Goal: Task Accomplishment & Management: Manage account settings

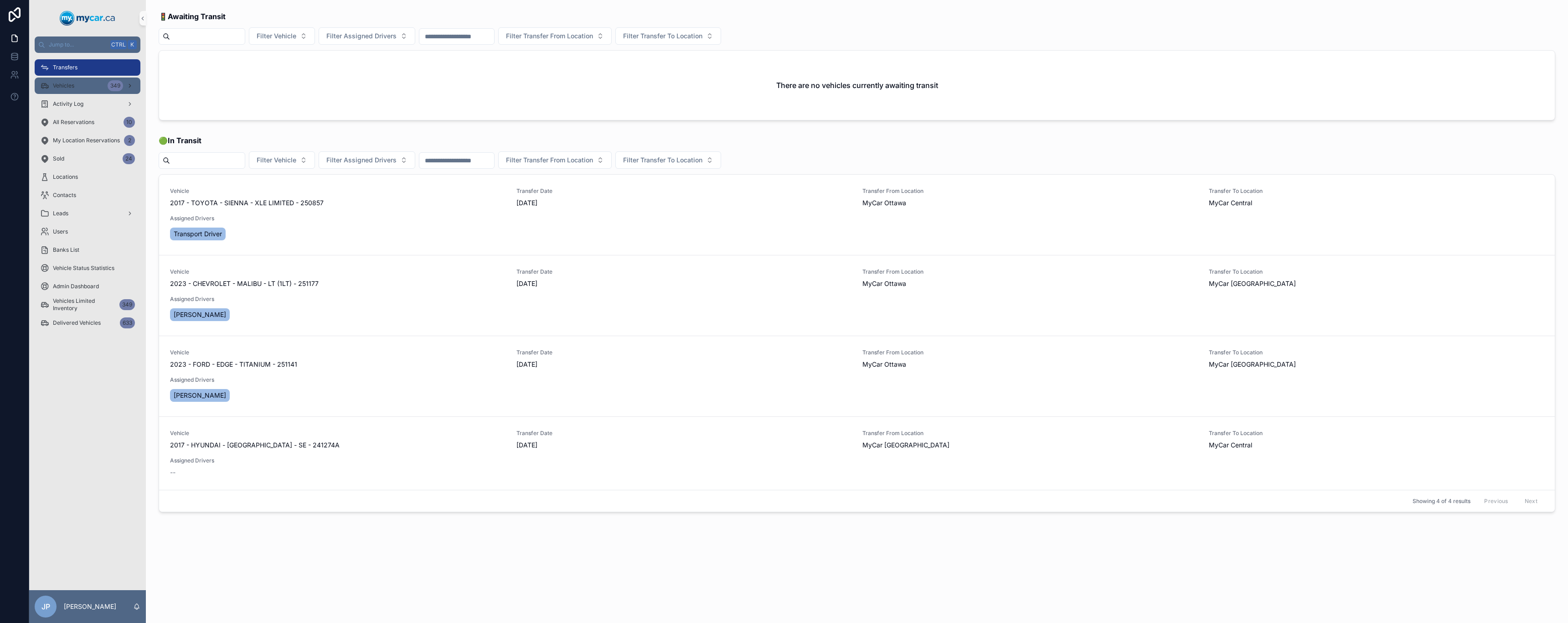
click at [79, 86] on div "Vehicles 349" at bounding box center [88, 86] width 95 height 15
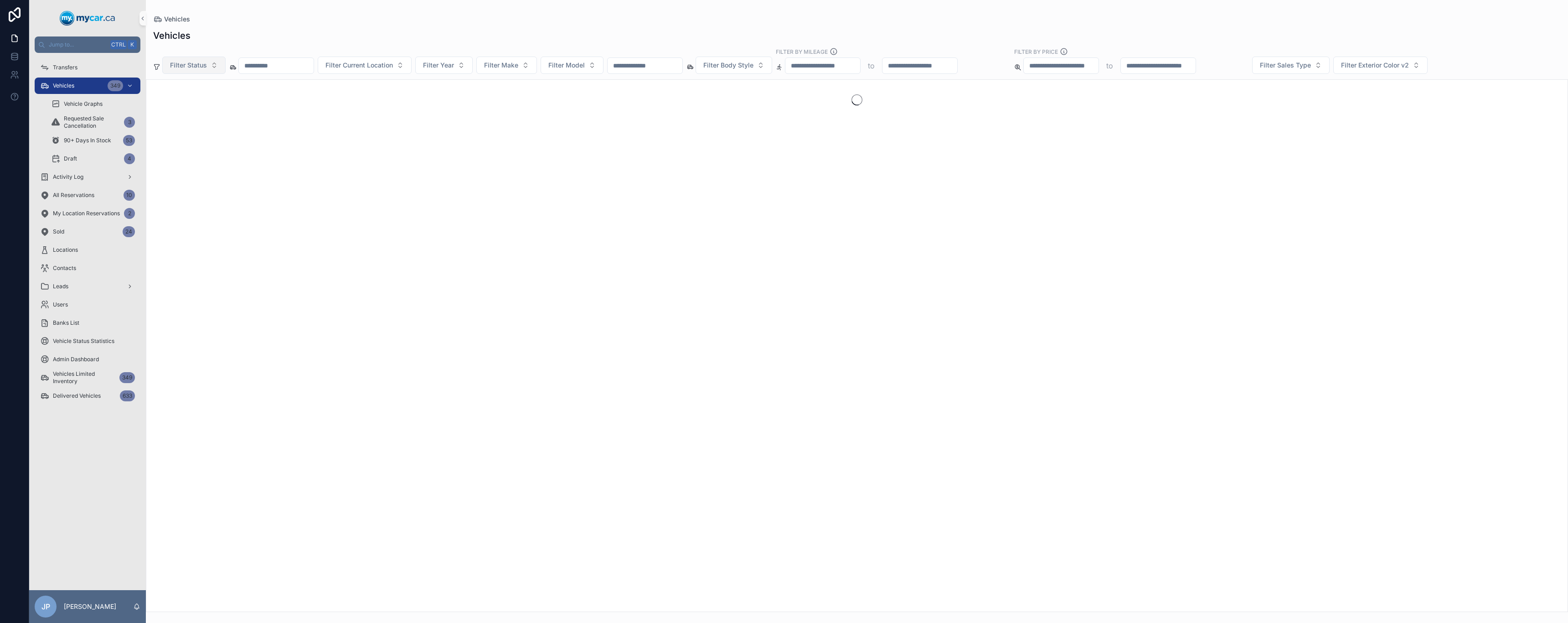
click at [184, 66] on span "Filter Status" at bounding box center [188, 65] width 37 height 9
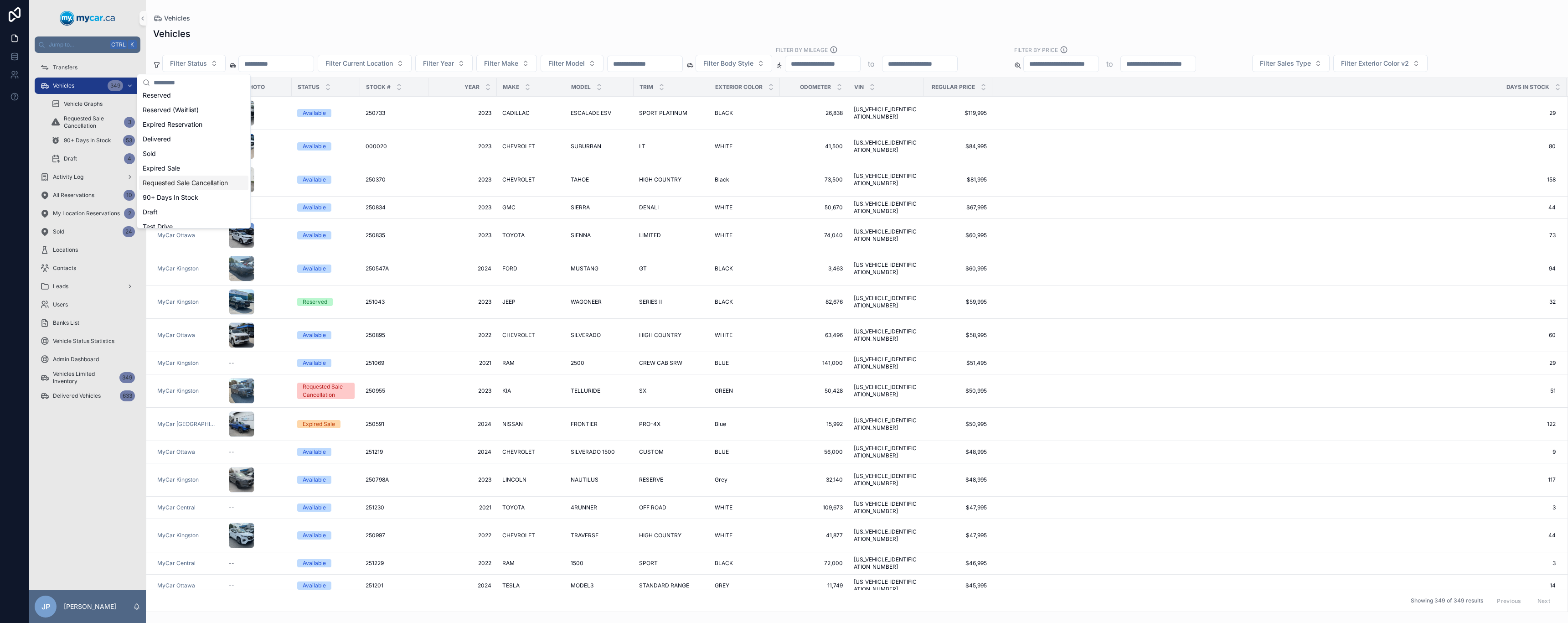
scroll to position [37, 0]
click at [195, 153] on div "Expired Sale" at bounding box center [194, 161] width 110 height 15
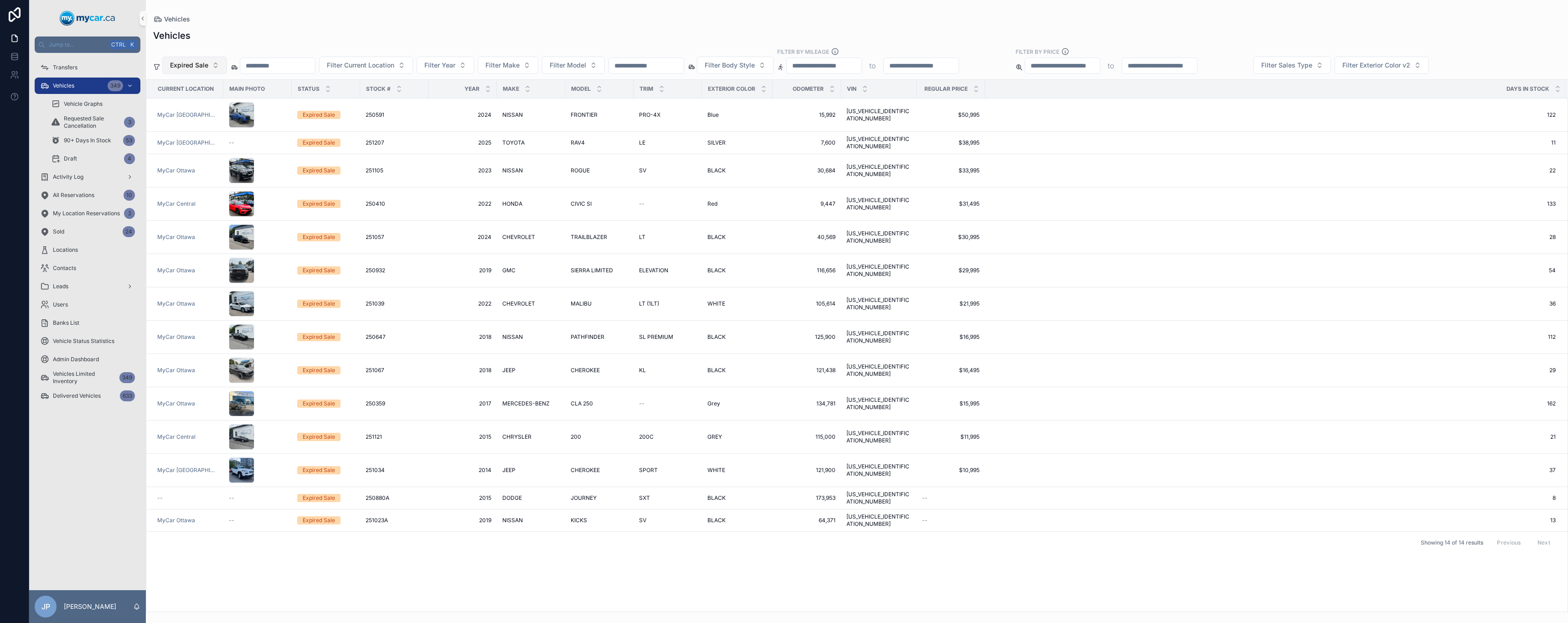
click at [219, 63] on button "Expired Sale" at bounding box center [195, 65] width 65 height 17
click at [345, 30] on div "Vehicles" at bounding box center [857, 35] width 1407 height 13
click at [215, 63] on button "Expired Sale" at bounding box center [195, 65] width 65 height 17
click at [195, 111] on div "Expired Reservation" at bounding box center [194, 119] width 110 height 15
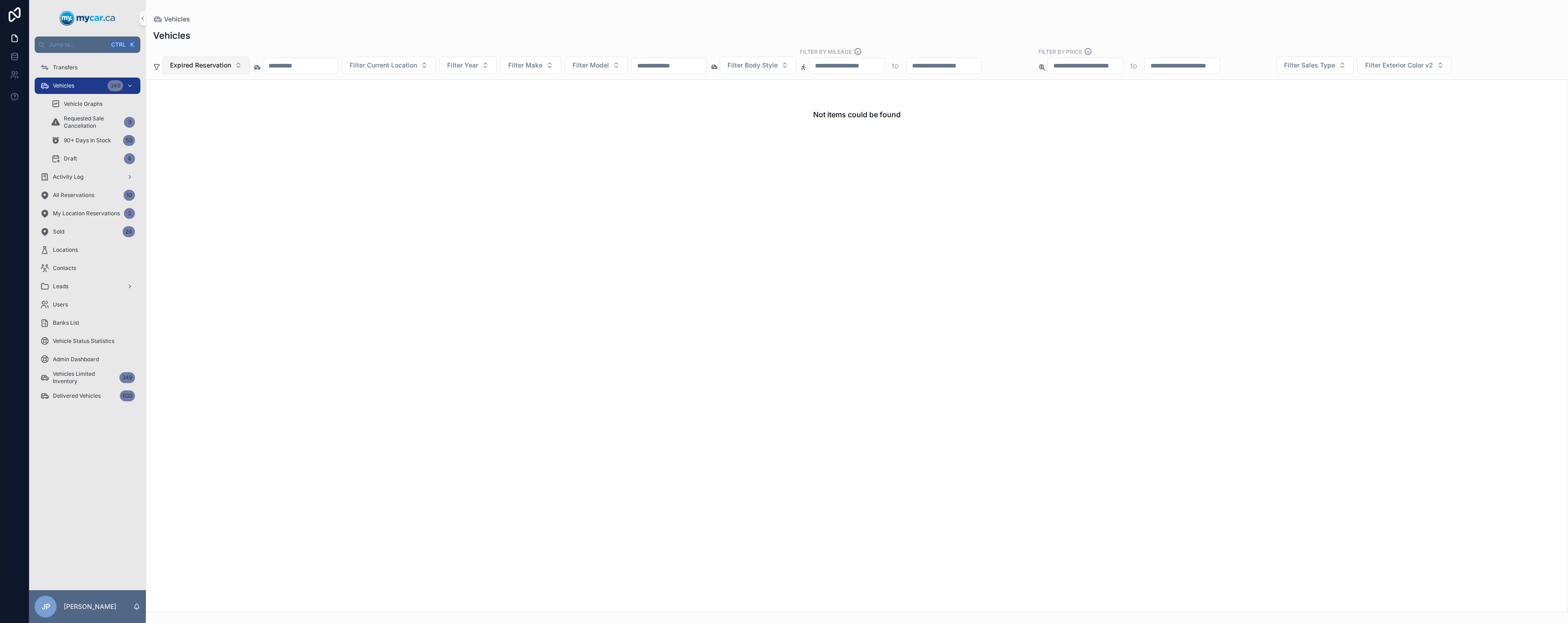
click at [226, 70] on button "Expired Reservation" at bounding box center [206, 65] width 88 height 17
click at [215, 170] on div "Requested Sale Cancellation" at bounding box center [206, 177] width 110 height 15
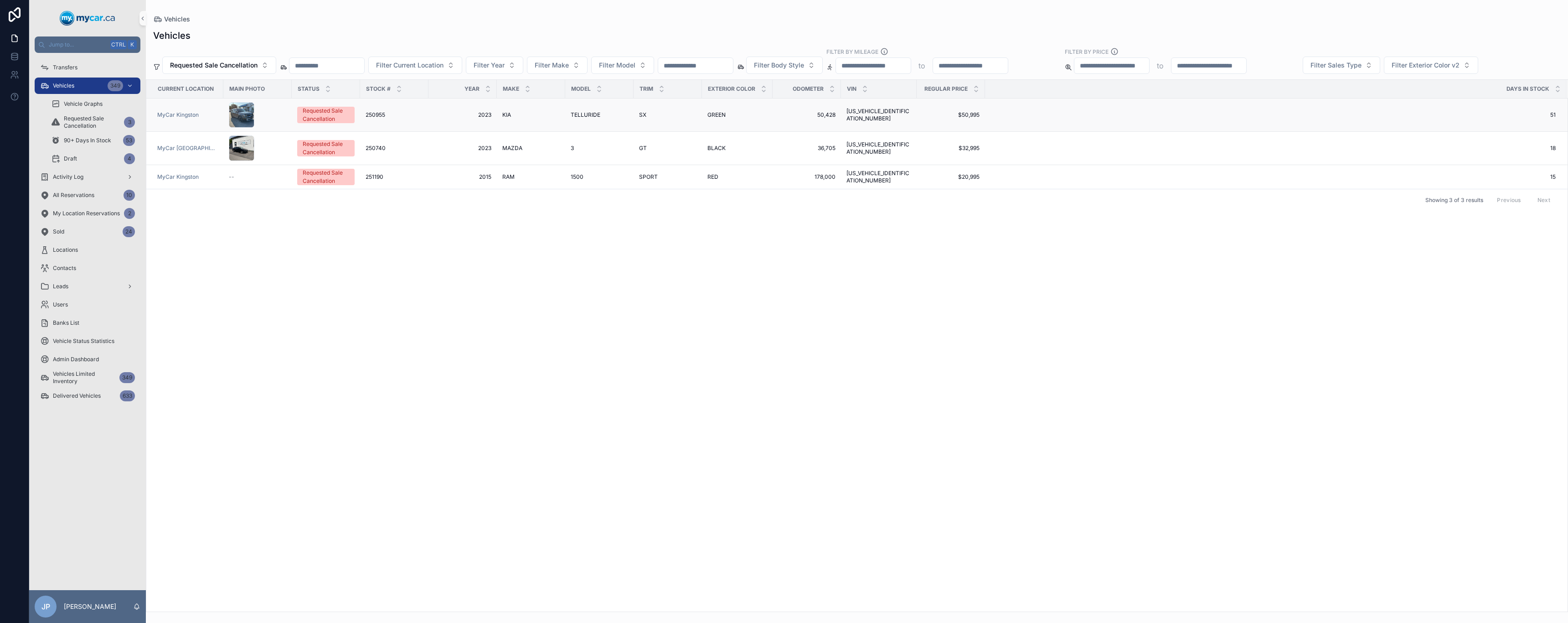
click at [312, 115] on div "Requested Sale Cancellation" at bounding box center [326, 114] width 46 height 16
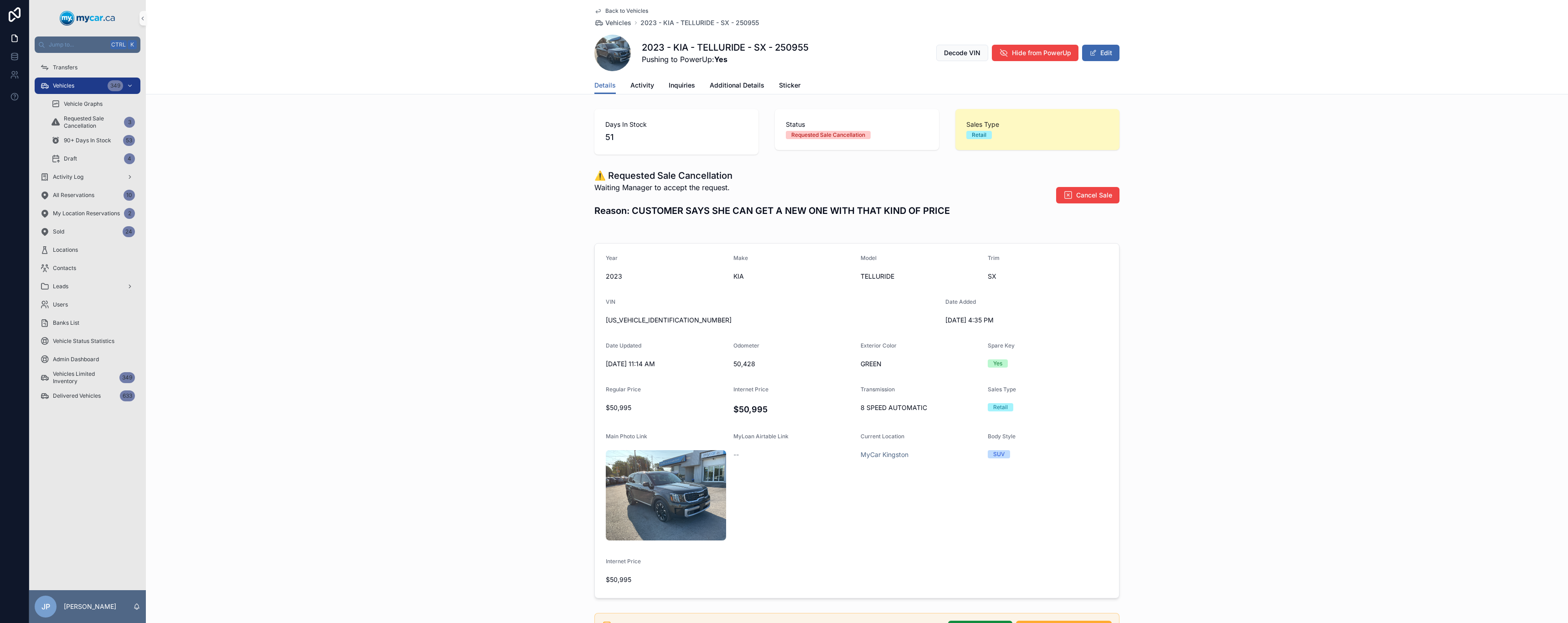
click at [1094, 186] on div "⚠️ Requested Sale Cancellation Waiting Manager to accept the request. Reason: C…" at bounding box center [856, 195] width 525 height 52
click at [1091, 192] on span "Cancel Sale" at bounding box center [1094, 195] width 36 height 9
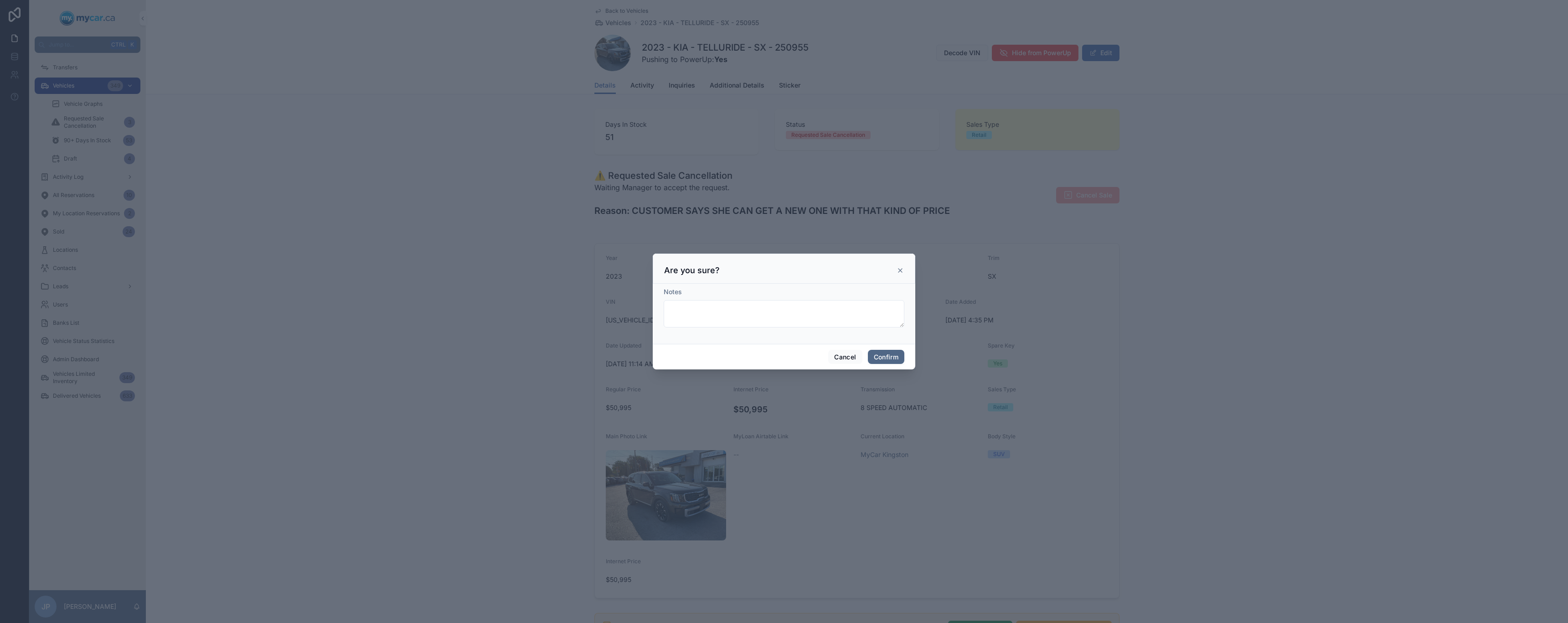
click at [891, 362] on button "Confirm" at bounding box center [886, 357] width 37 height 15
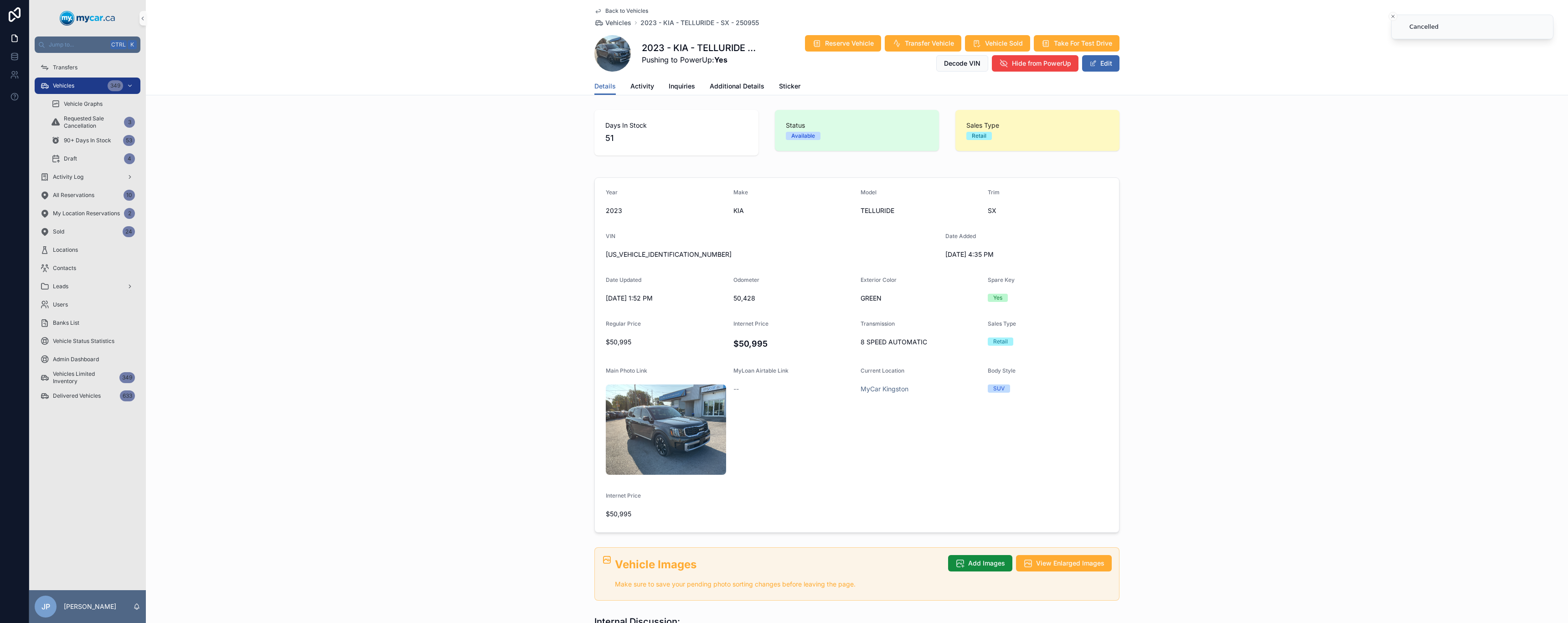
click at [607, 9] on span "Back to Vehicles" at bounding box center [626, 11] width 43 height 7
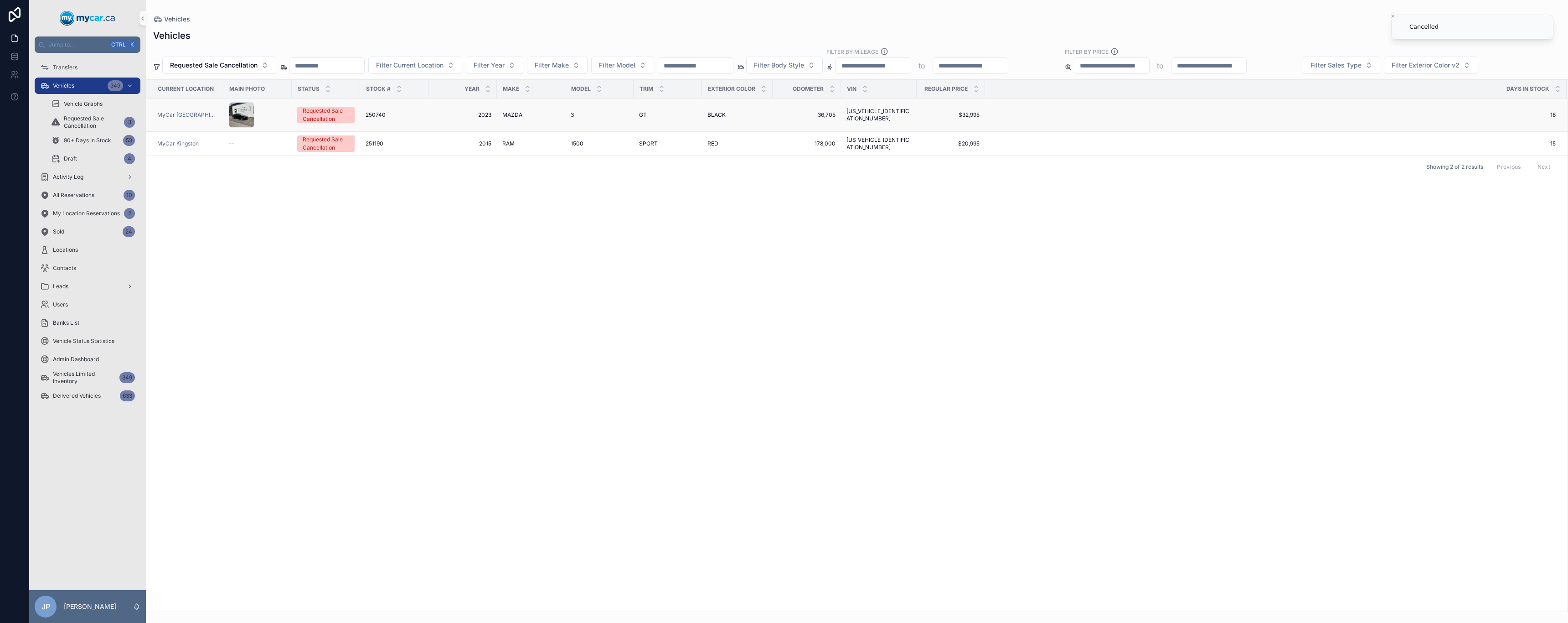
click at [341, 113] on div "Requested Sale Cancellation" at bounding box center [326, 114] width 46 height 16
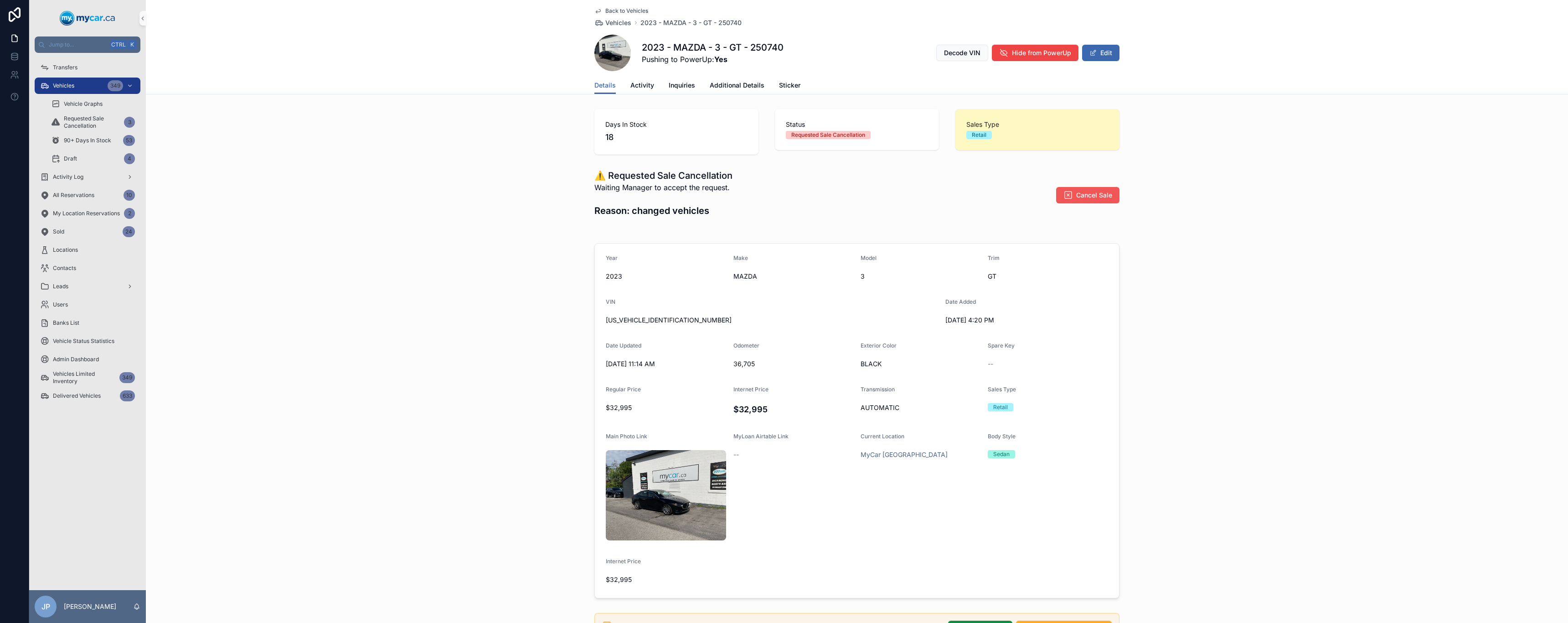
click at [1095, 199] on span "Cancel Sale" at bounding box center [1094, 195] width 36 height 9
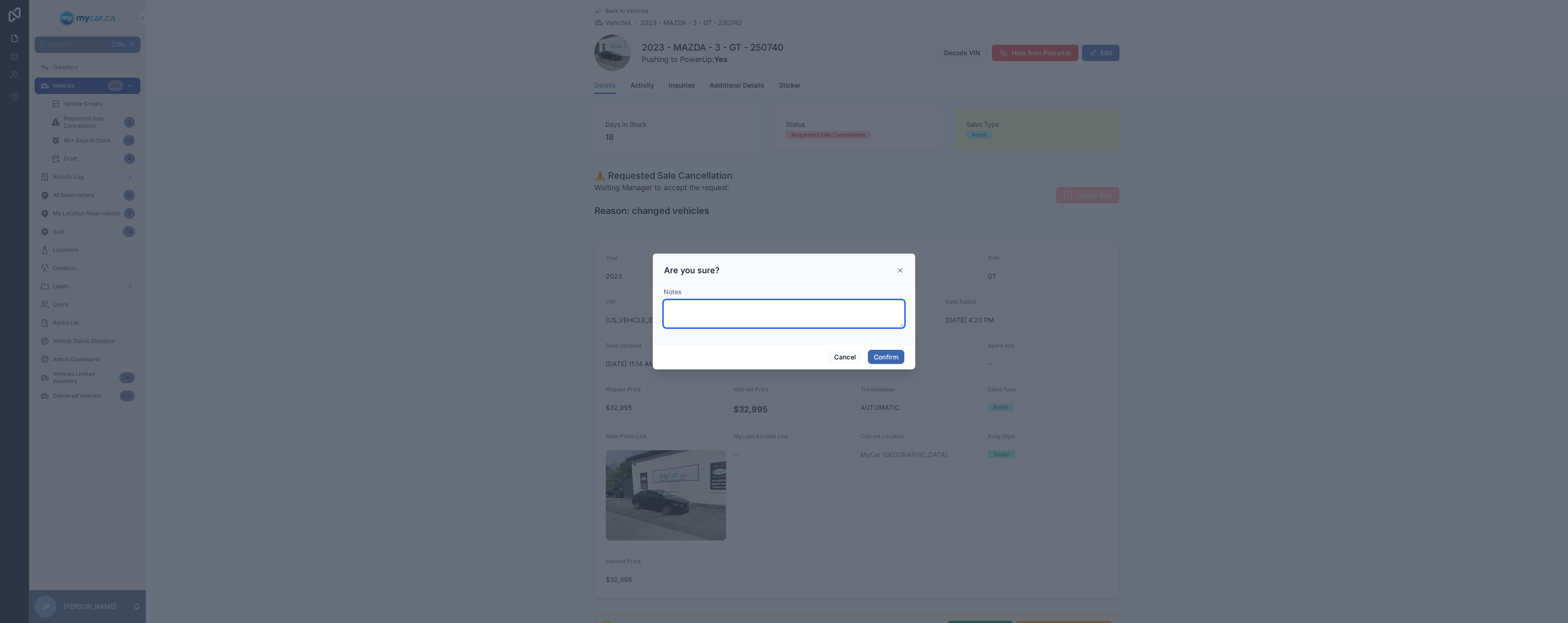
click at [819, 311] on textarea at bounding box center [783, 314] width 240 height 27
type textarea "**********"
click at [894, 354] on button "Confirm" at bounding box center [886, 357] width 37 height 15
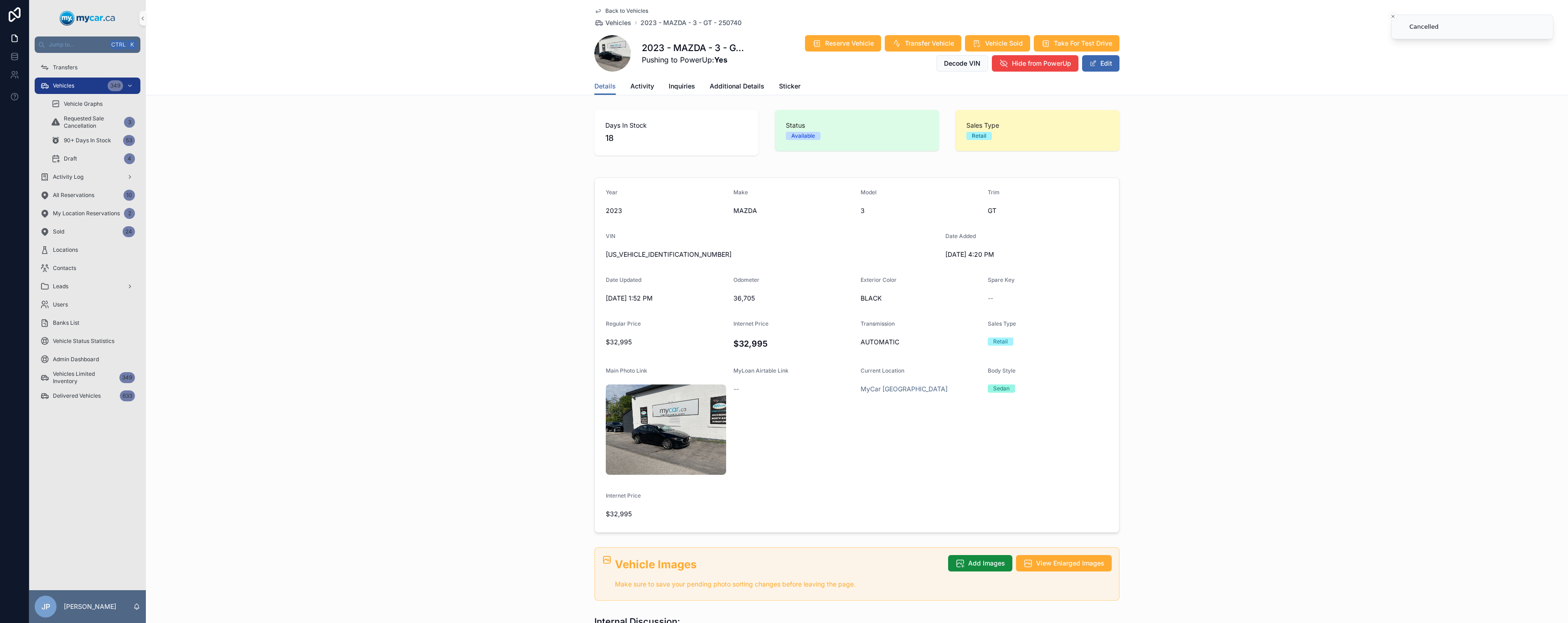
click at [610, 9] on span "Back to Vehicles" at bounding box center [626, 11] width 43 height 7
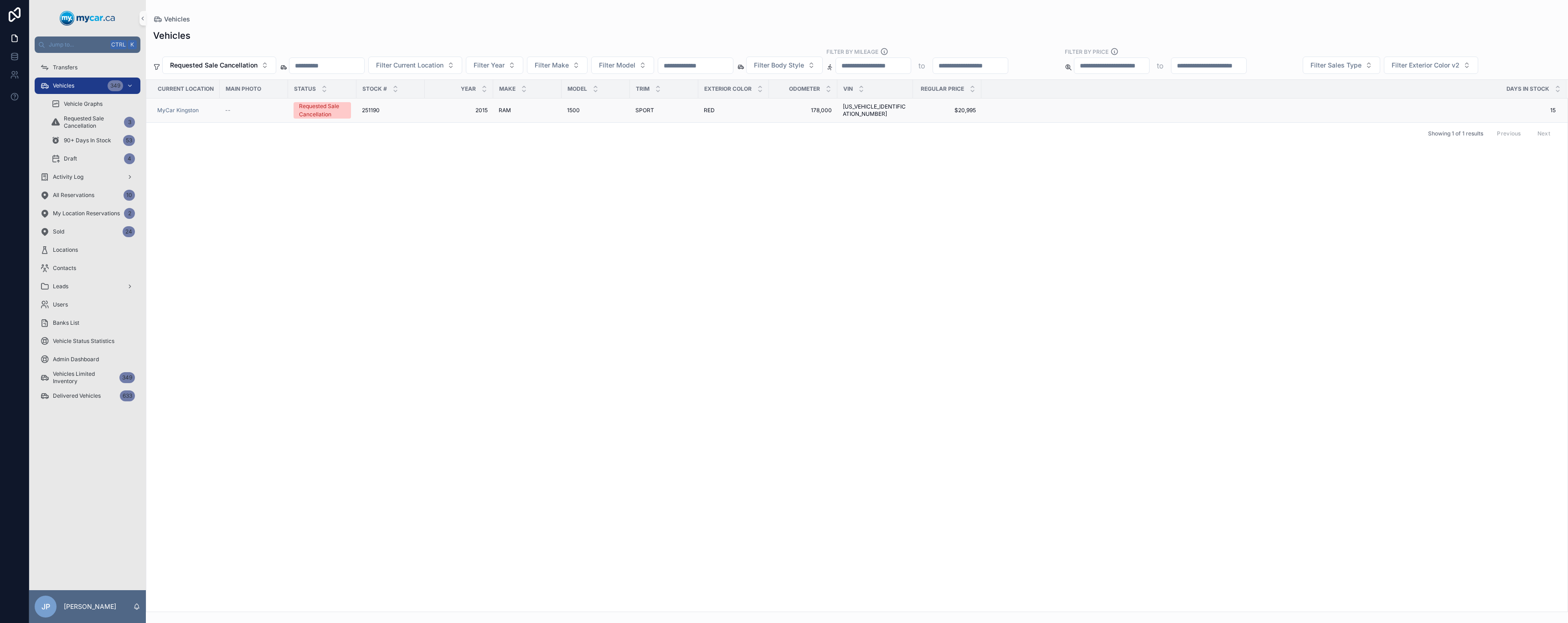
click at [332, 111] on div "Requested Sale Cancellation" at bounding box center [322, 110] width 46 height 16
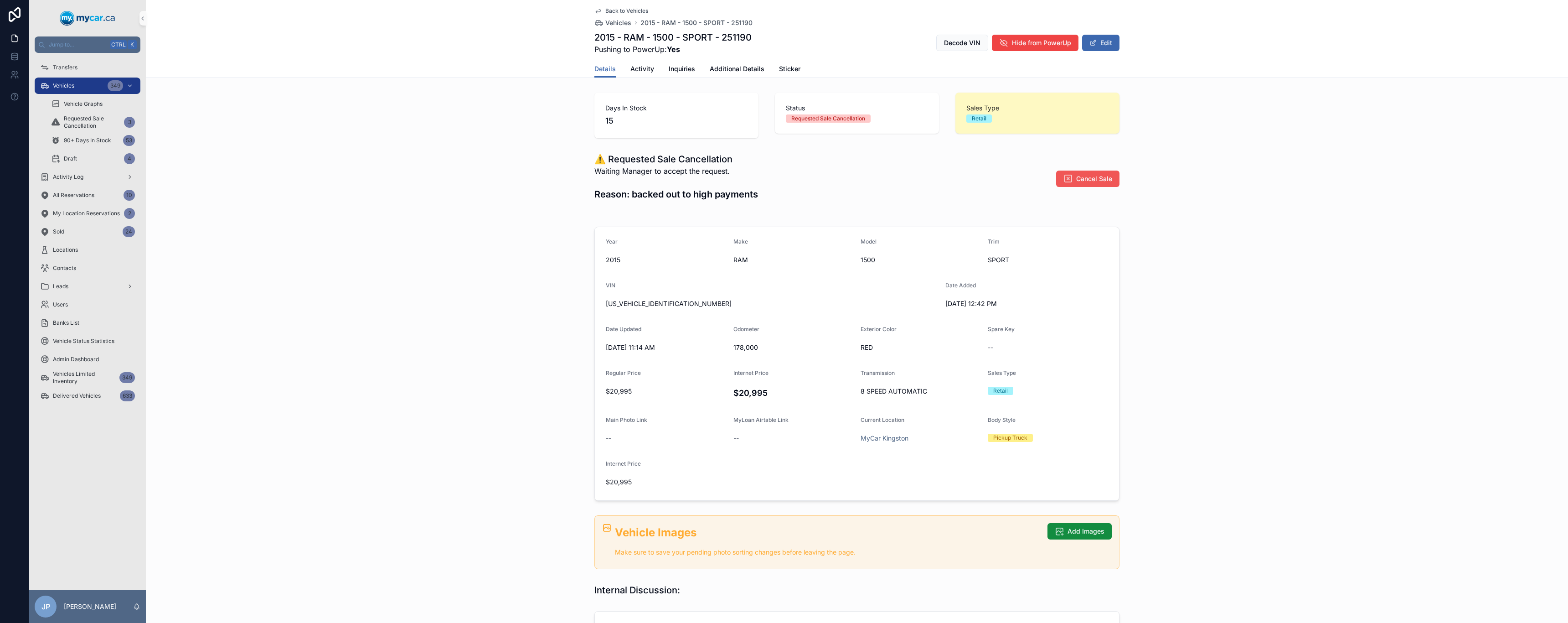
click at [1076, 183] on span "Cancel Sale" at bounding box center [1094, 178] width 36 height 9
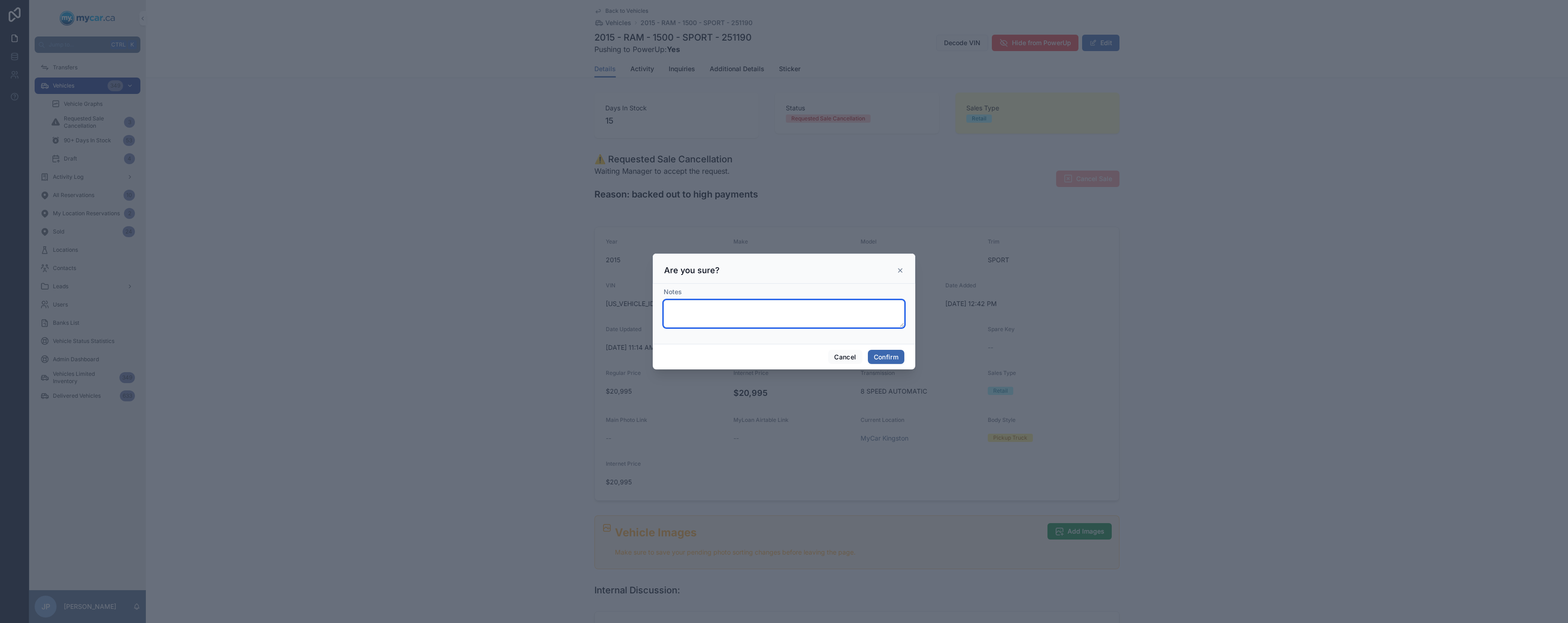
click at [767, 309] on textarea at bounding box center [783, 314] width 240 height 27
type textarea "**********"
click at [888, 362] on button "Confirm" at bounding box center [886, 357] width 37 height 15
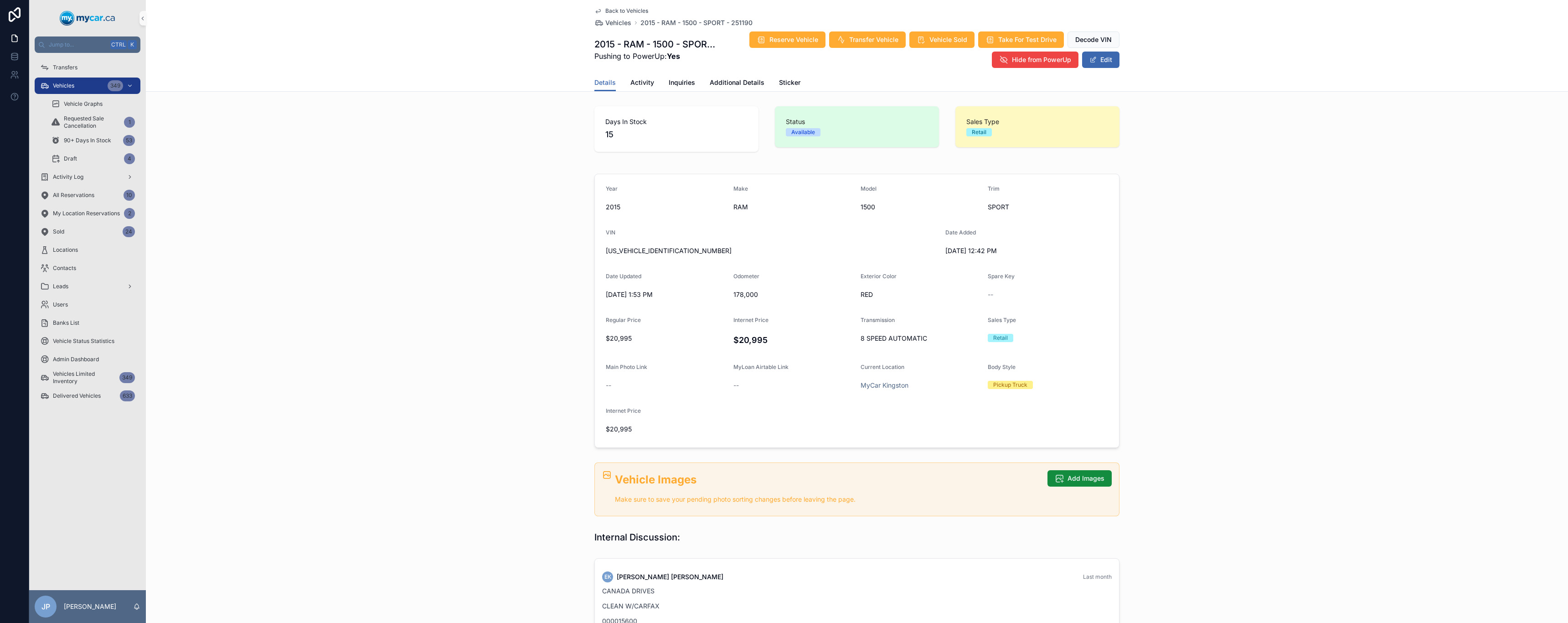
click at [605, 9] on span "Back to Vehicles" at bounding box center [626, 11] width 43 height 7
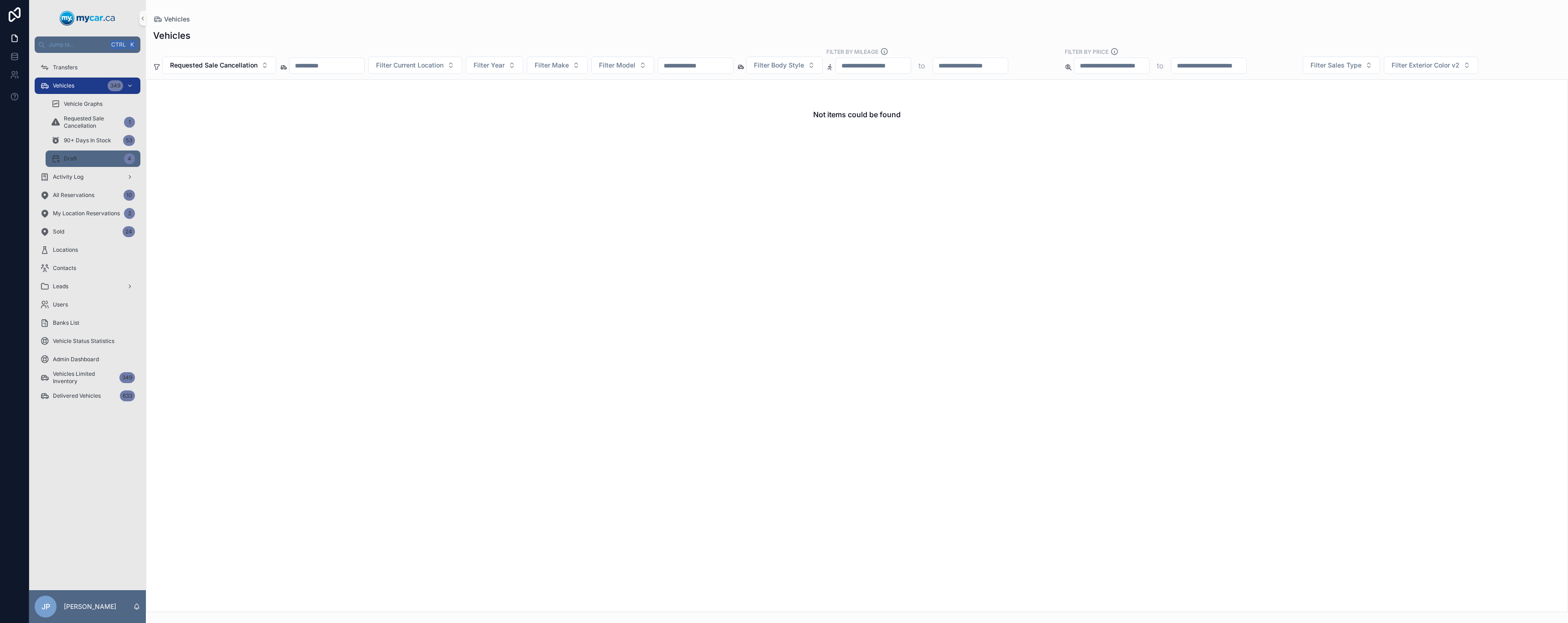
click at [94, 151] on link "Draft 4" at bounding box center [93, 158] width 95 height 16
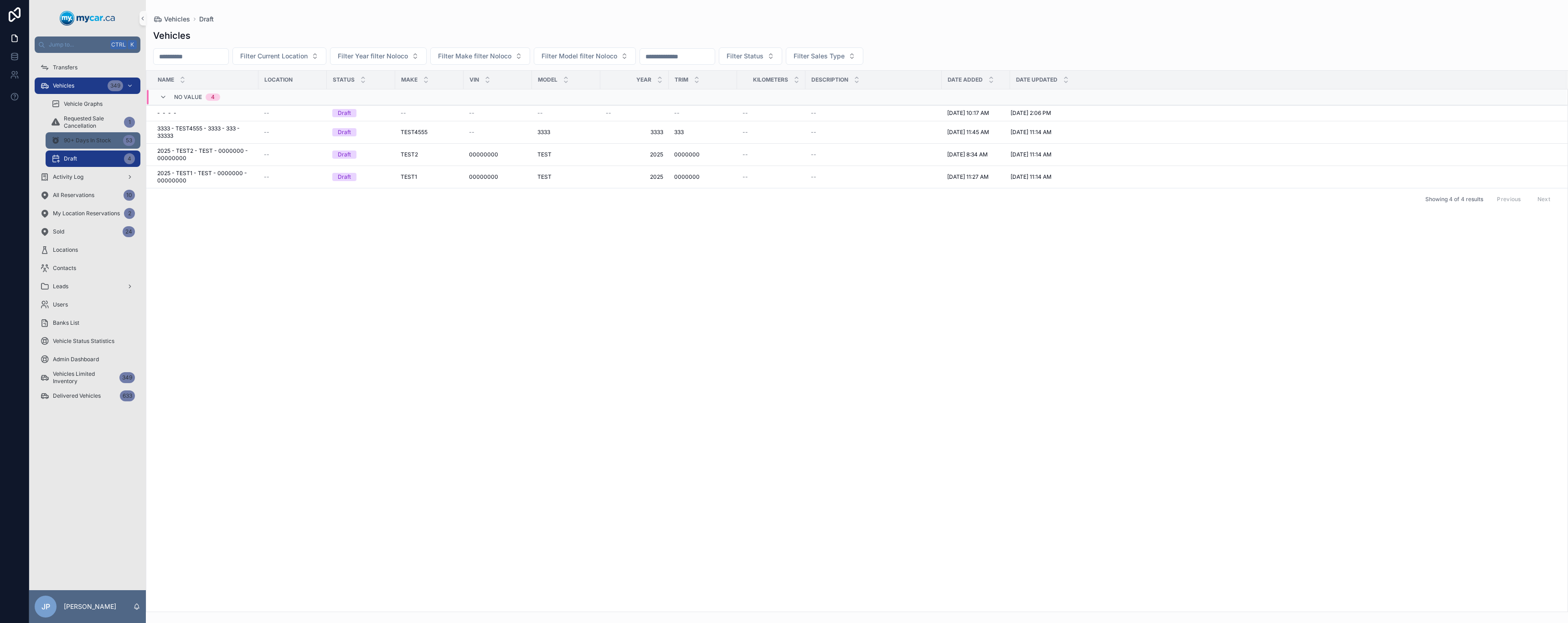
click at [83, 133] on link "90+ Days In Stock 53" at bounding box center [93, 140] width 95 height 16
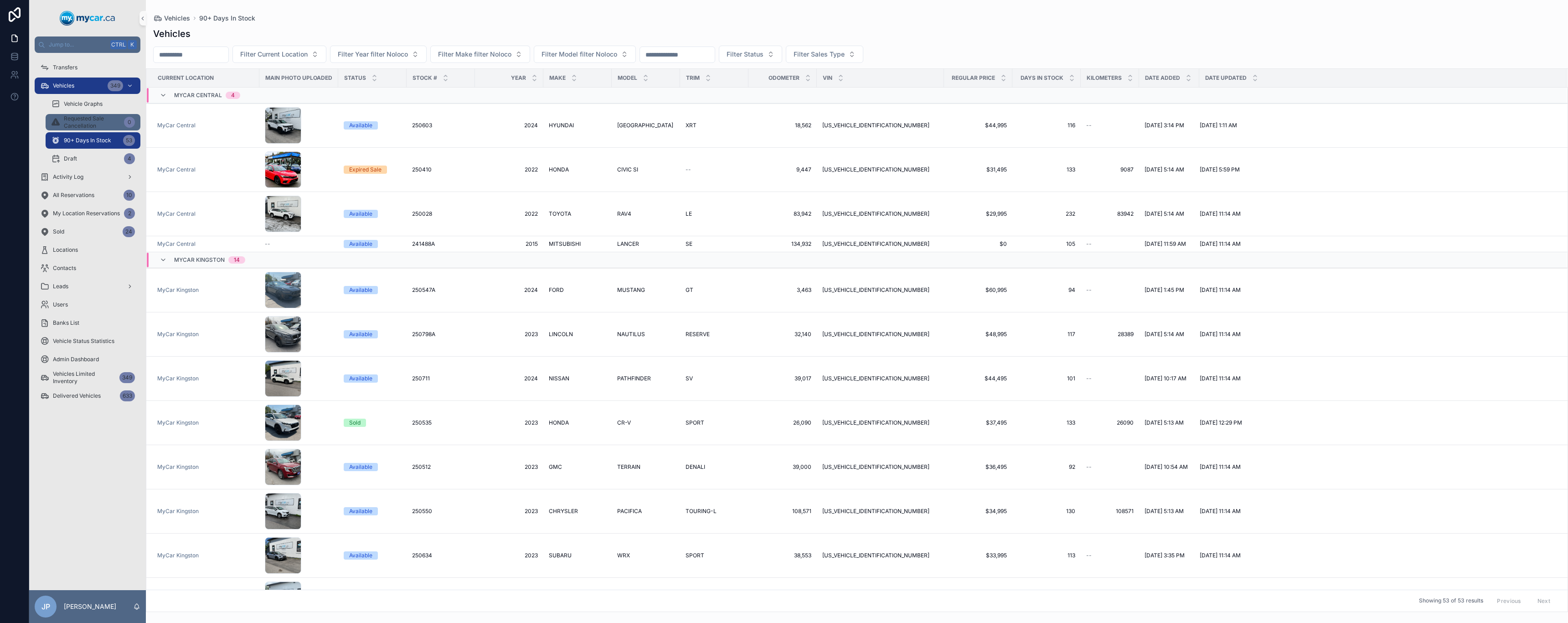
click at [83, 124] on span "Requested Sale Cancellation" at bounding box center [92, 122] width 57 height 15
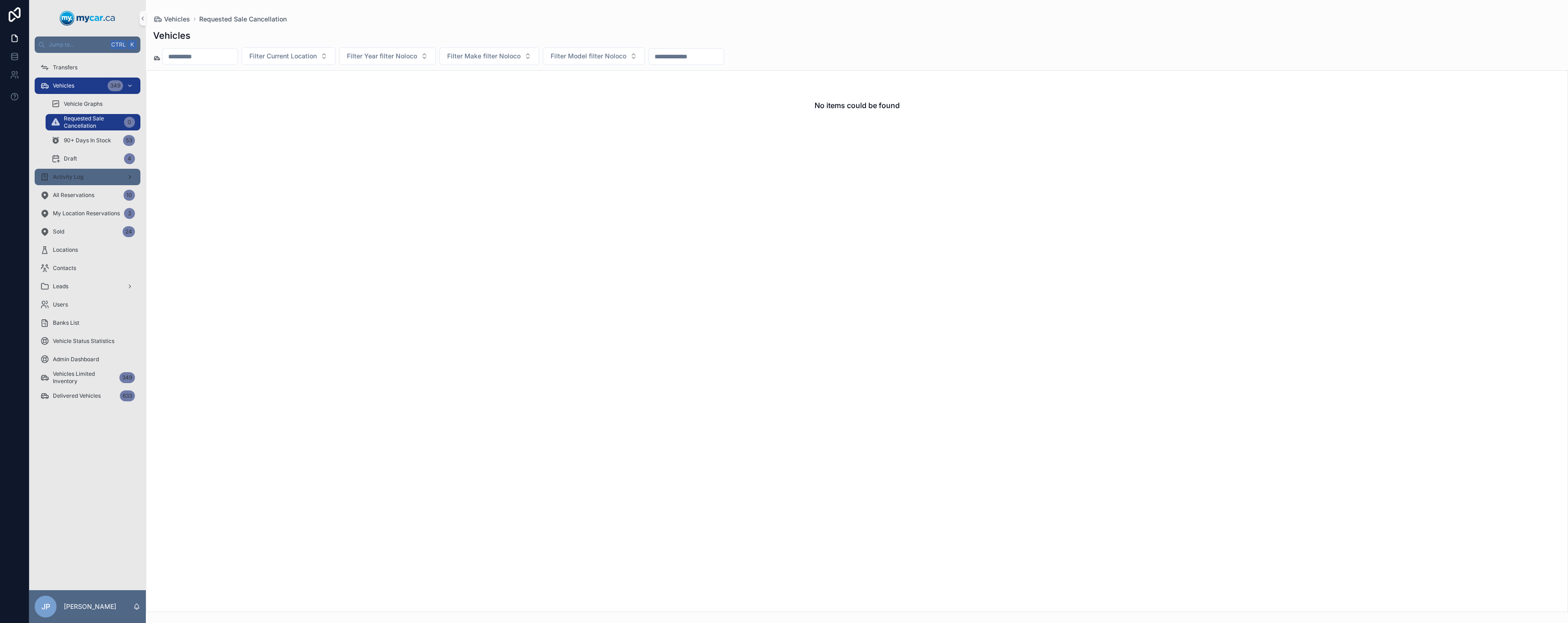
click at [68, 181] on div "Activity Log" at bounding box center [88, 177] width 95 height 15
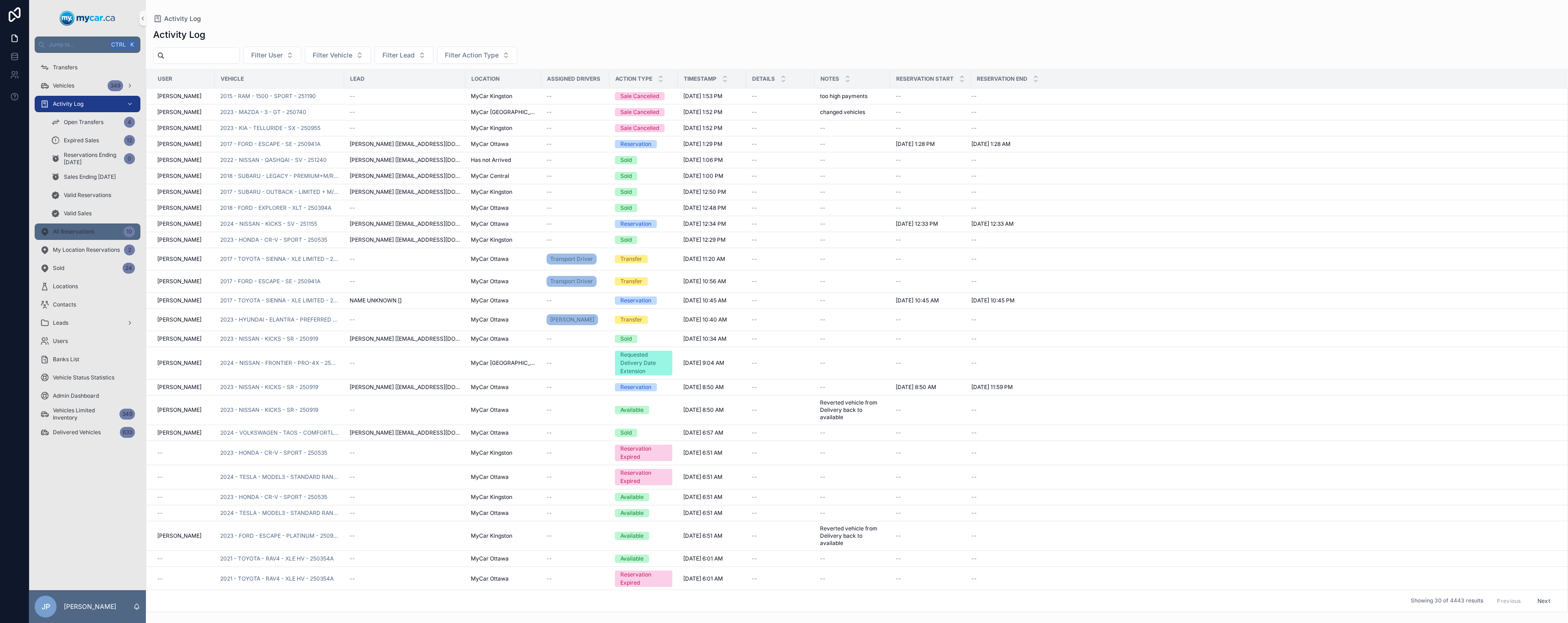
click at [92, 236] on div "All Reservations 10" at bounding box center [88, 231] width 95 height 15
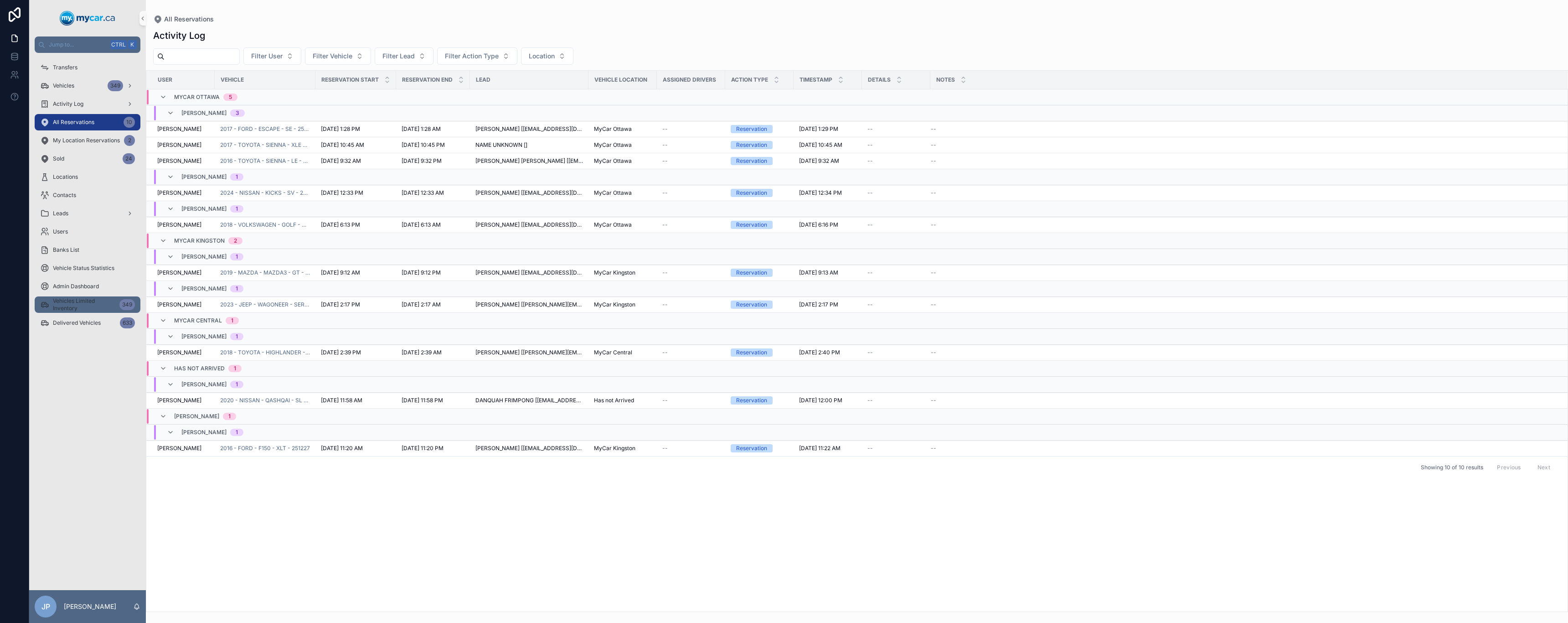
click at [93, 298] on span "Vehicles Limited Inventory" at bounding box center [84, 304] width 63 height 15
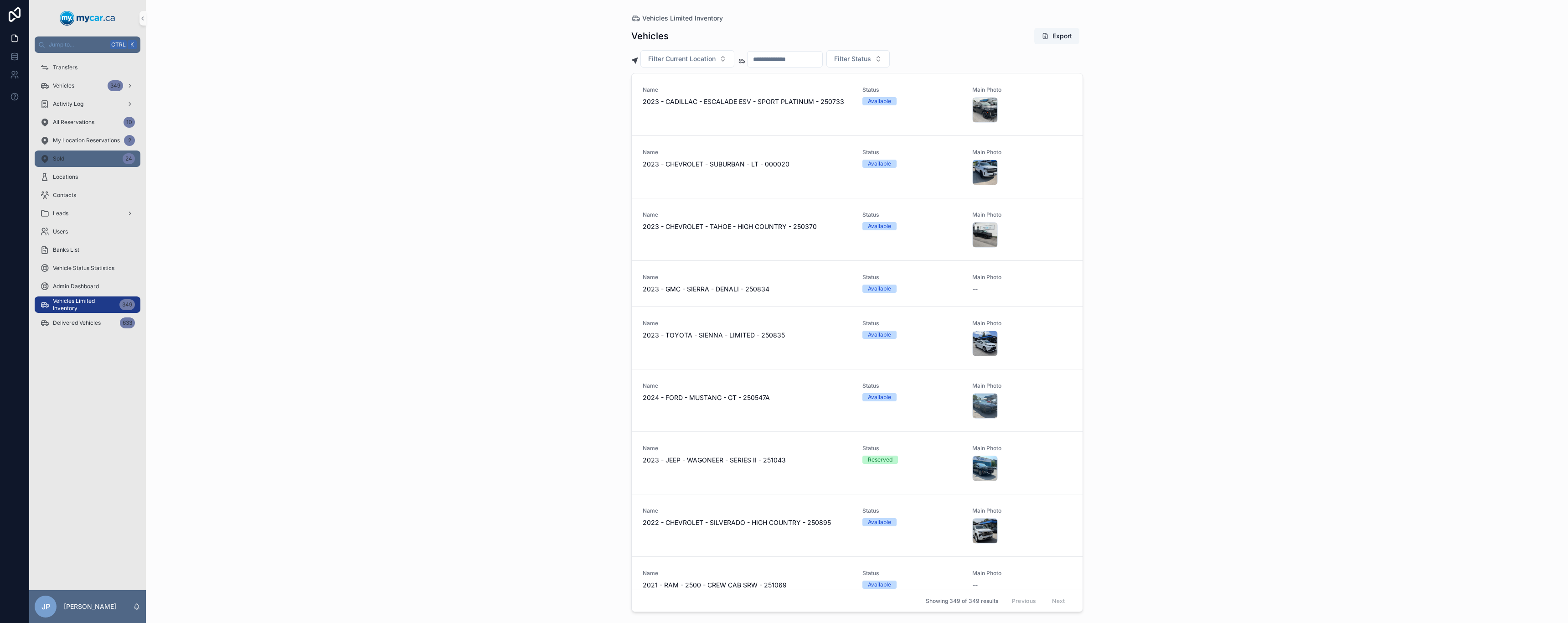
click at [72, 152] on div "Sold 24" at bounding box center [88, 159] width 95 height 15
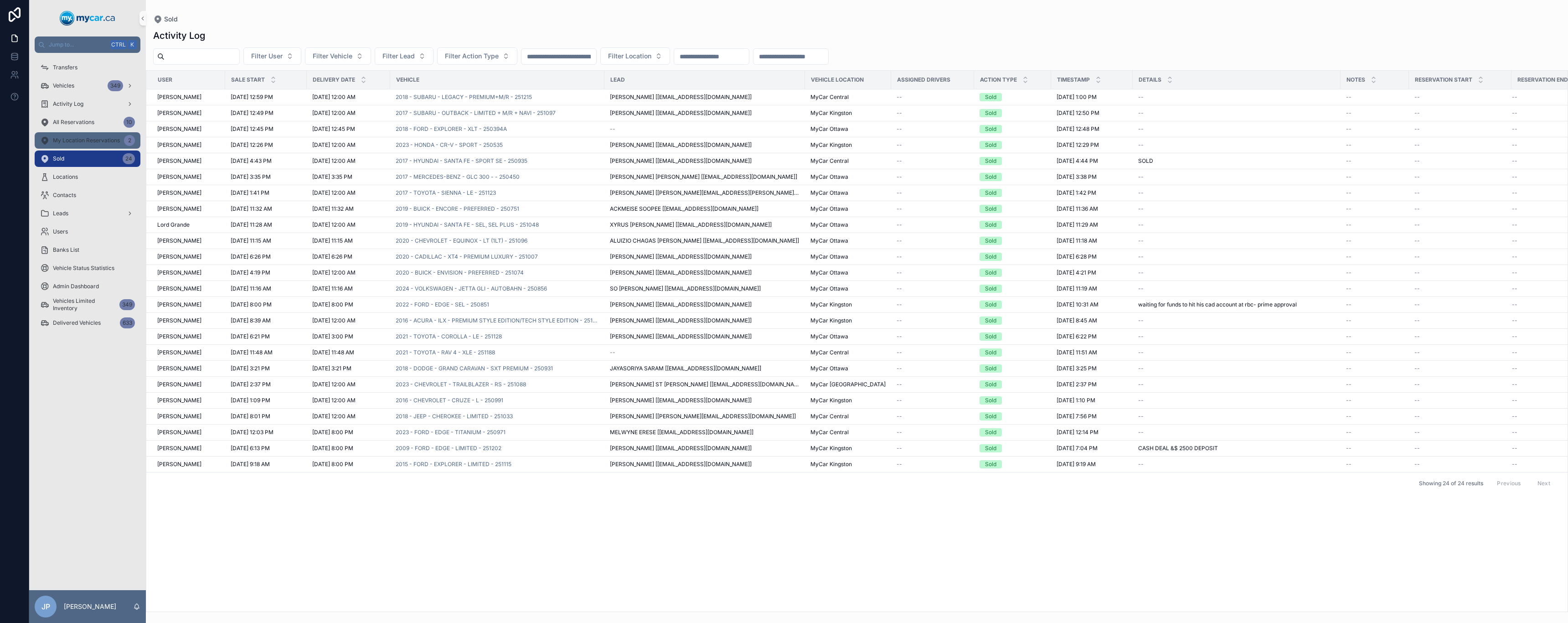
click at [107, 140] on span "My Location Reservations" at bounding box center [86, 141] width 67 height 7
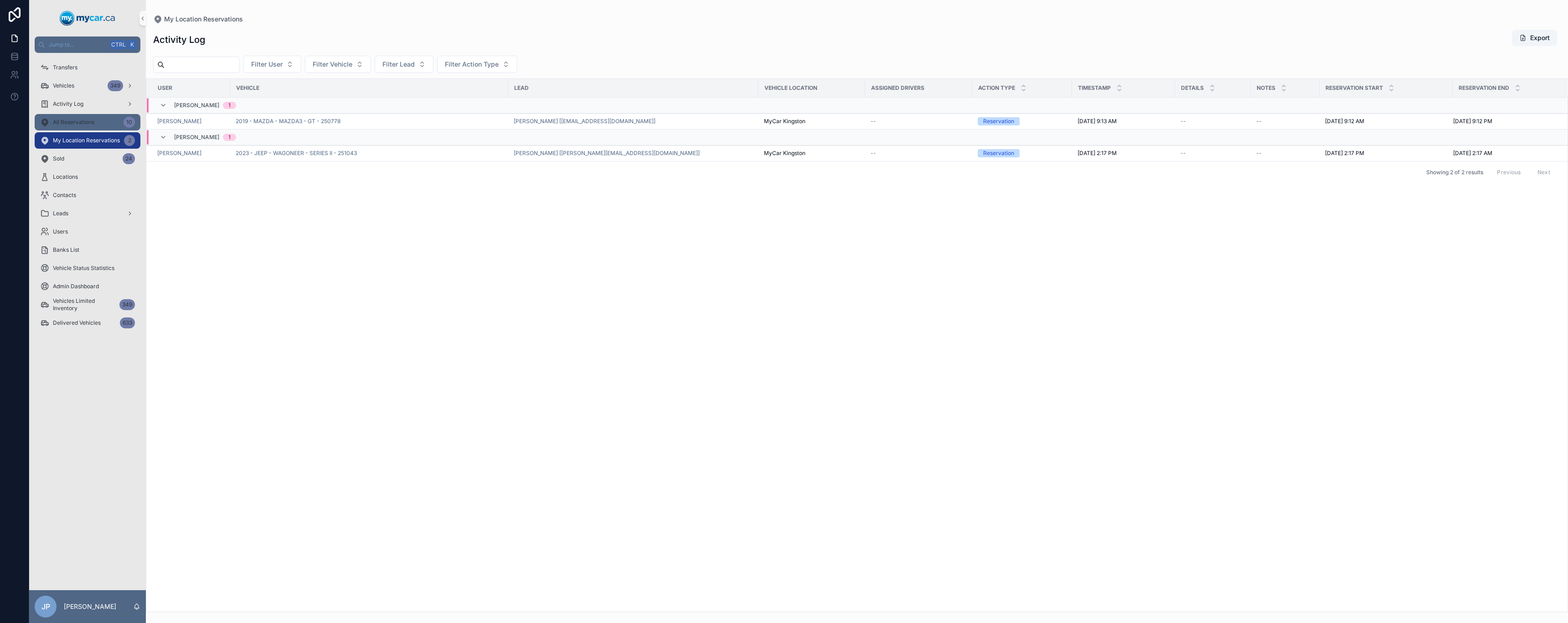
click at [81, 124] on span "All Reservations" at bounding box center [74, 122] width 41 height 7
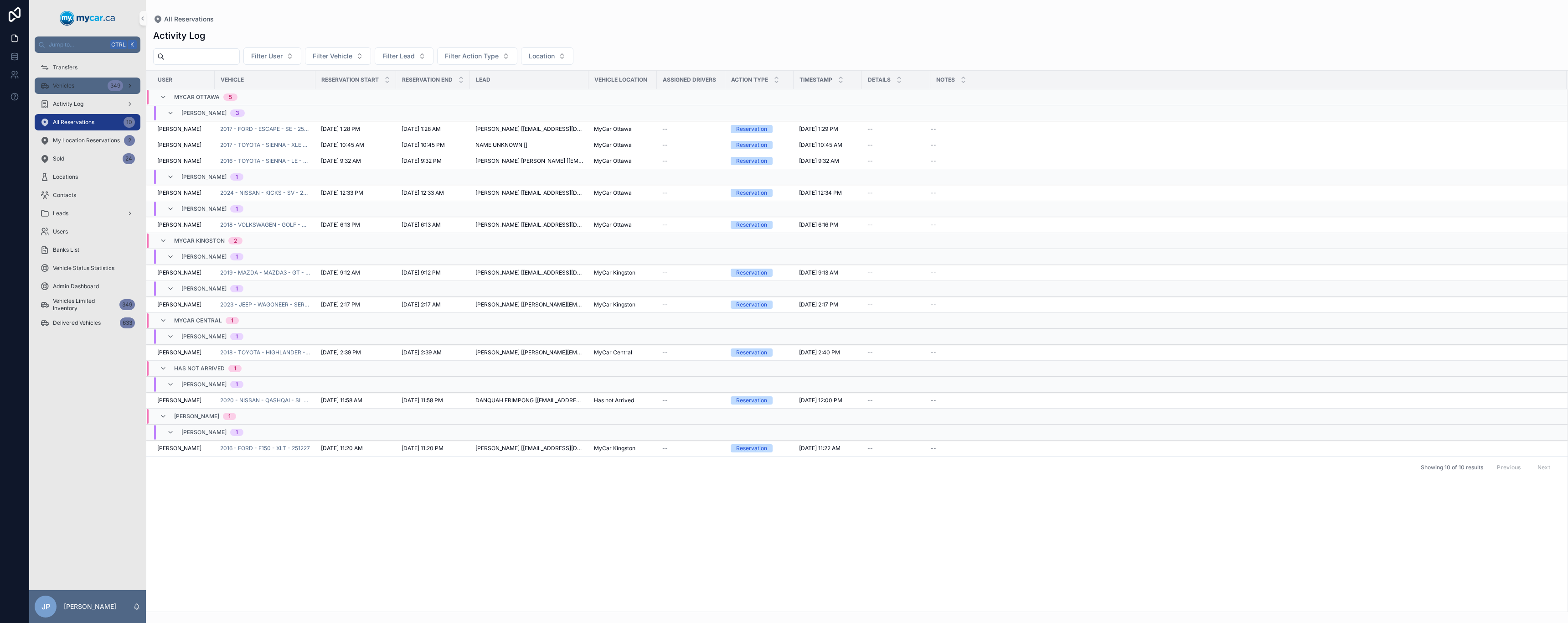
click at [80, 85] on div "Vehicles 349" at bounding box center [88, 86] width 95 height 15
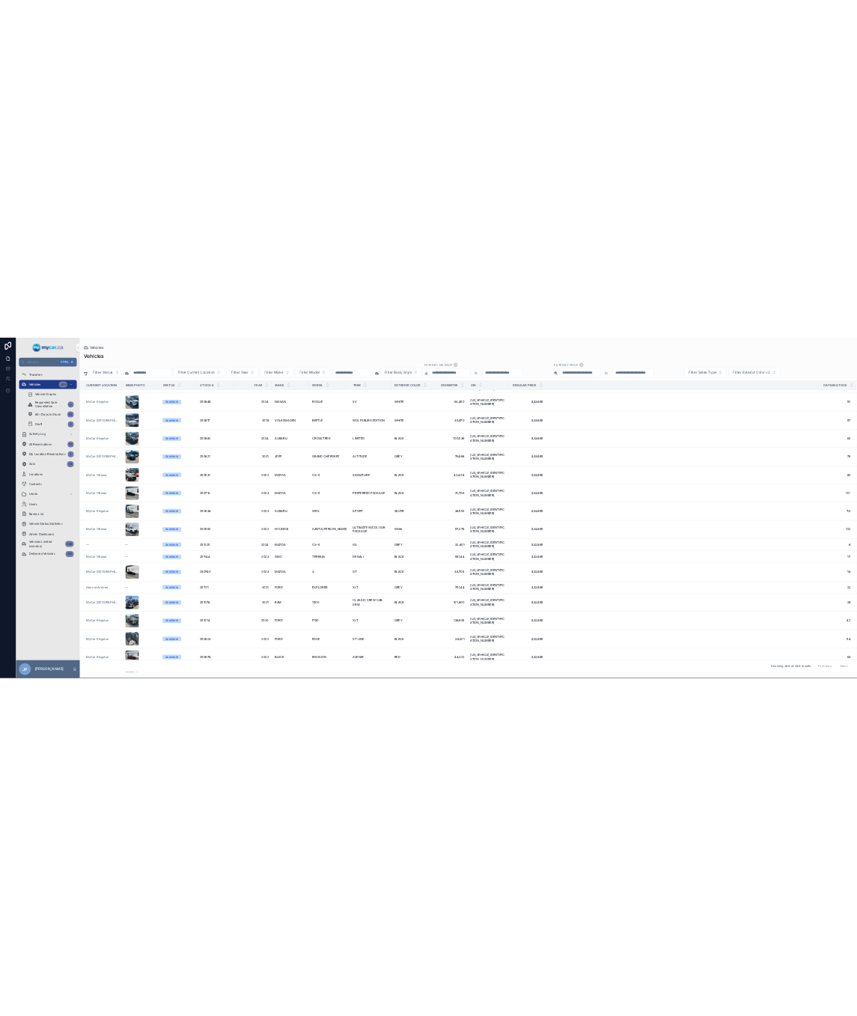
scroll to position [3520, 0]
